Goal: Task Accomplishment & Management: Manage account settings

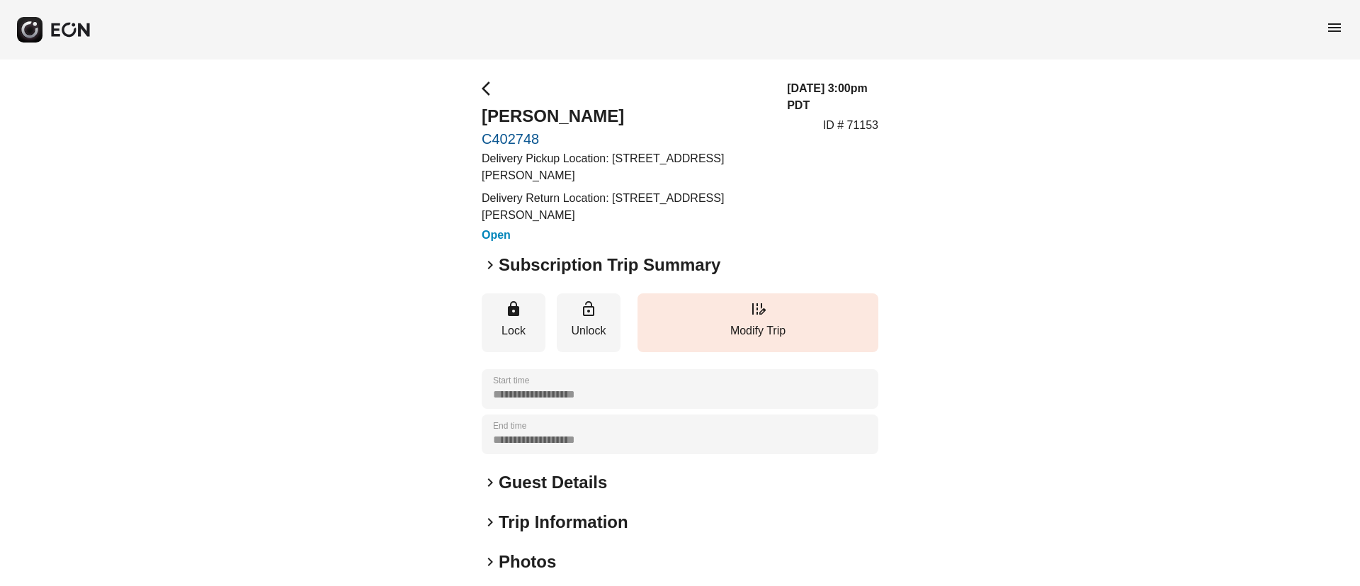
scroll to position [106, 0]
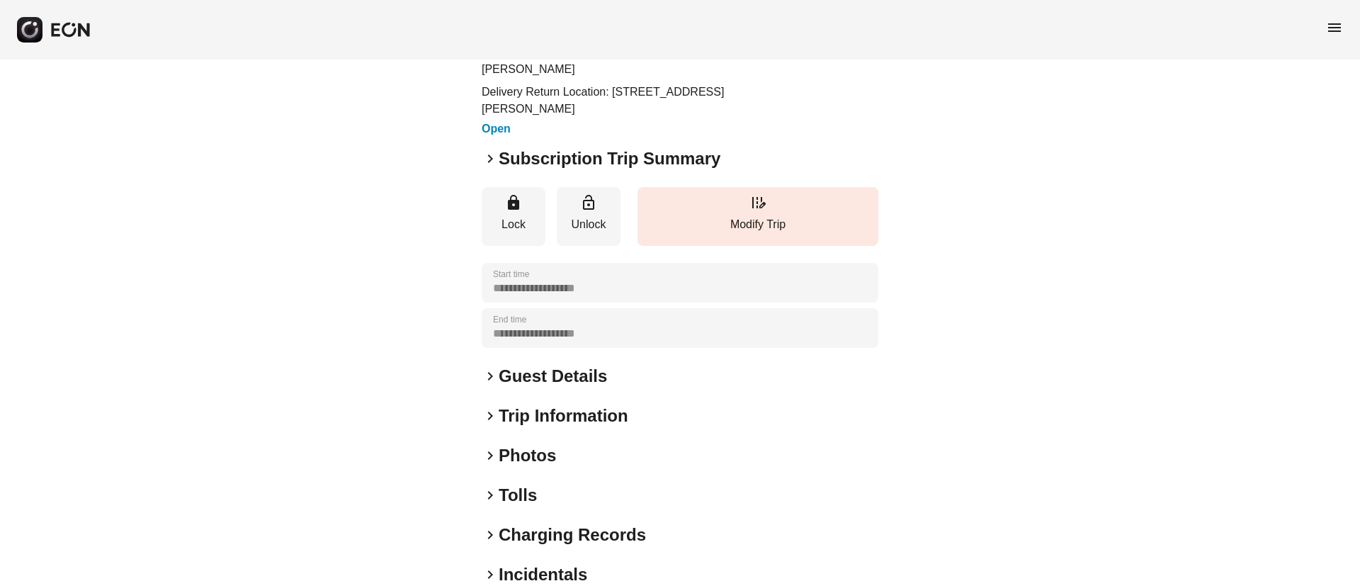
click at [592, 380] on h2 "Guest Details" at bounding box center [553, 376] width 108 height 23
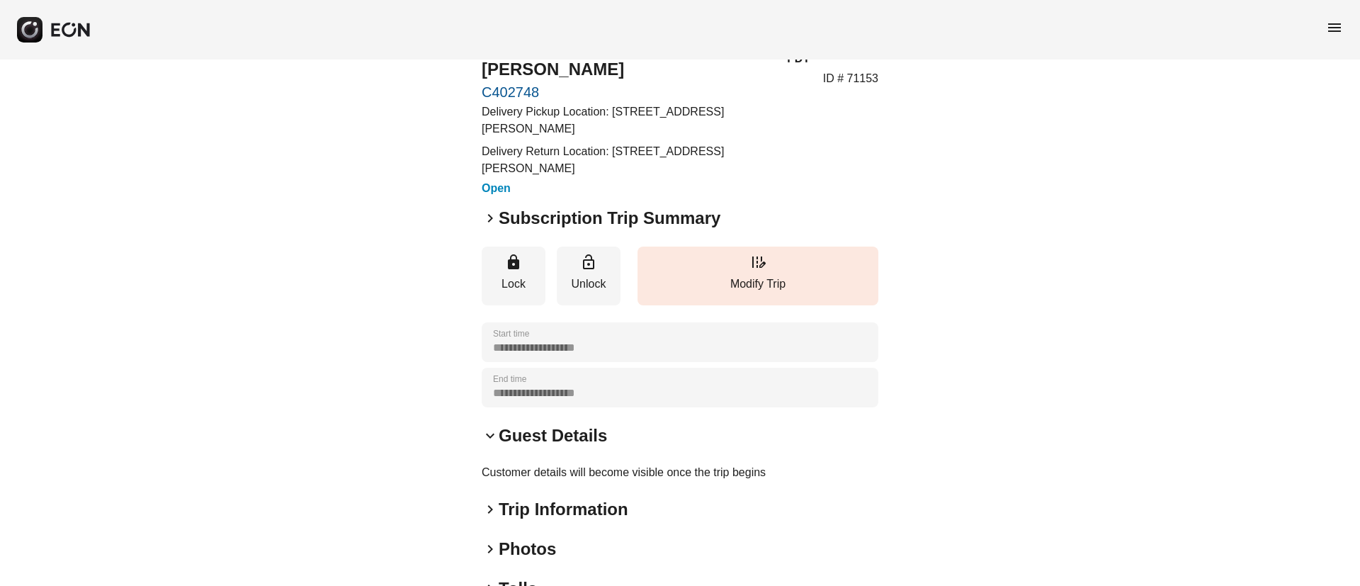
scroll to position [0, 0]
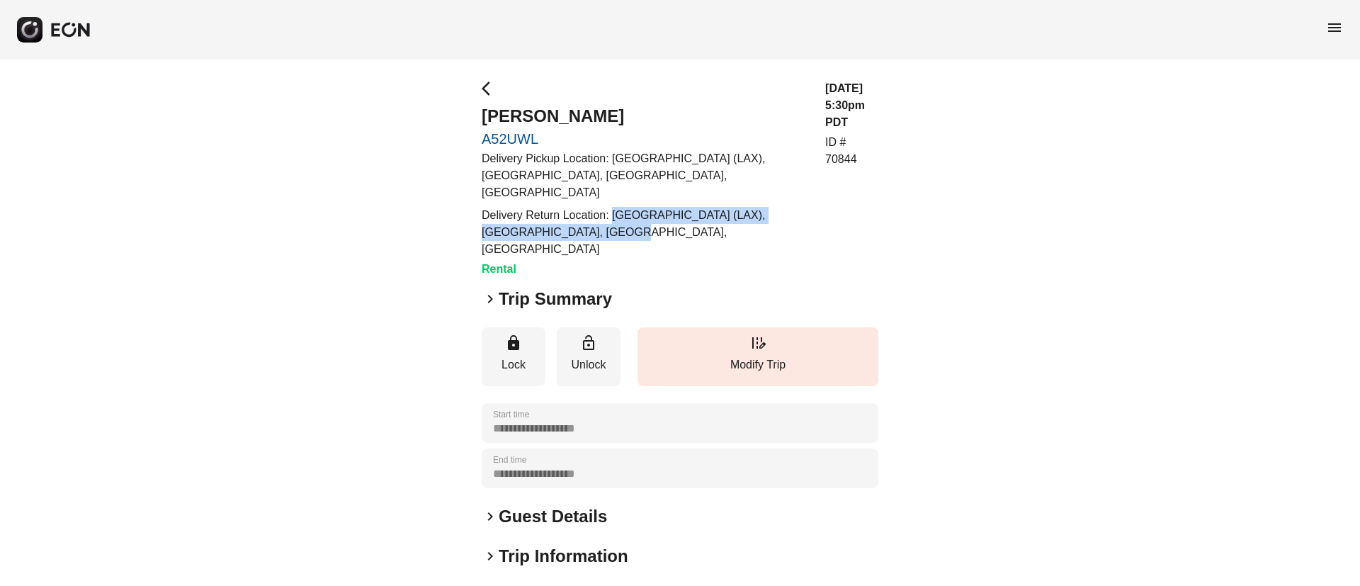
drag, startPoint x: 613, startPoint y: 198, endPoint x: 604, endPoint y: 210, distance: 14.7
click at [604, 210] on p "Delivery Return Location: [GEOGRAPHIC_DATA] (LAX), [GEOGRAPHIC_DATA], [GEOGRAPH…" at bounding box center [645, 232] width 327 height 51
copy p "LAX airport (LAX), [GEOGRAPHIC_DATA], [GEOGRAPHIC_DATA], [GEOGRAPHIC_DATA]"
